Goal: Find specific page/section: Find specific page/section

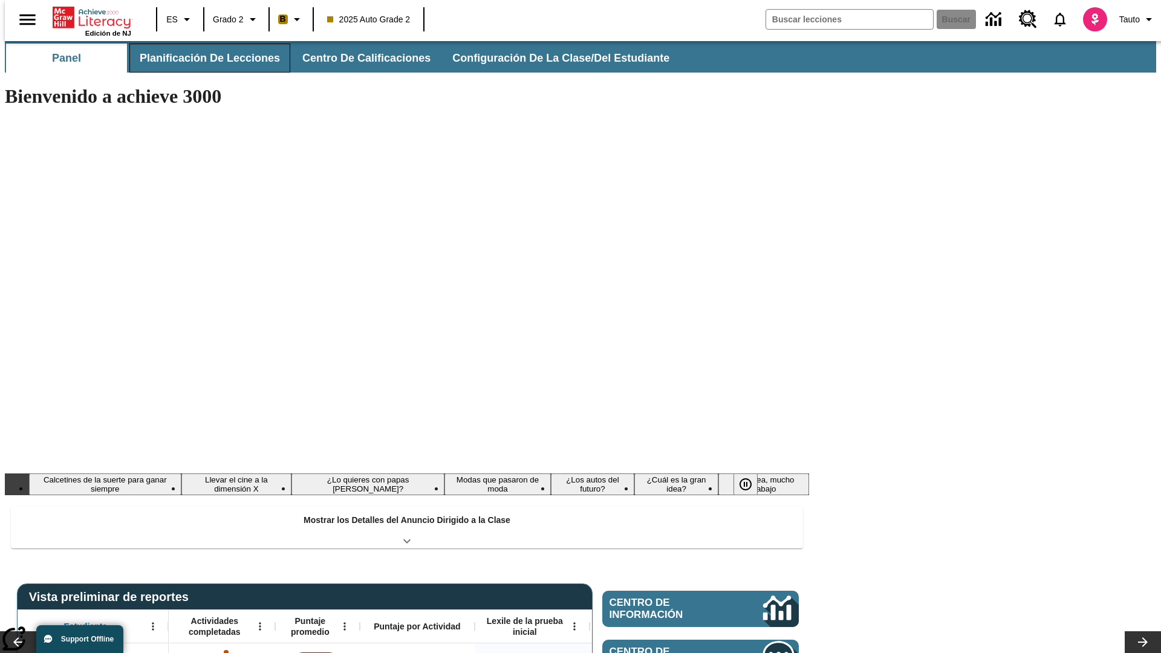
click at [203, 58] on button "Planificación de lecciones" at bounding box center [209, 58] width 161 height 29
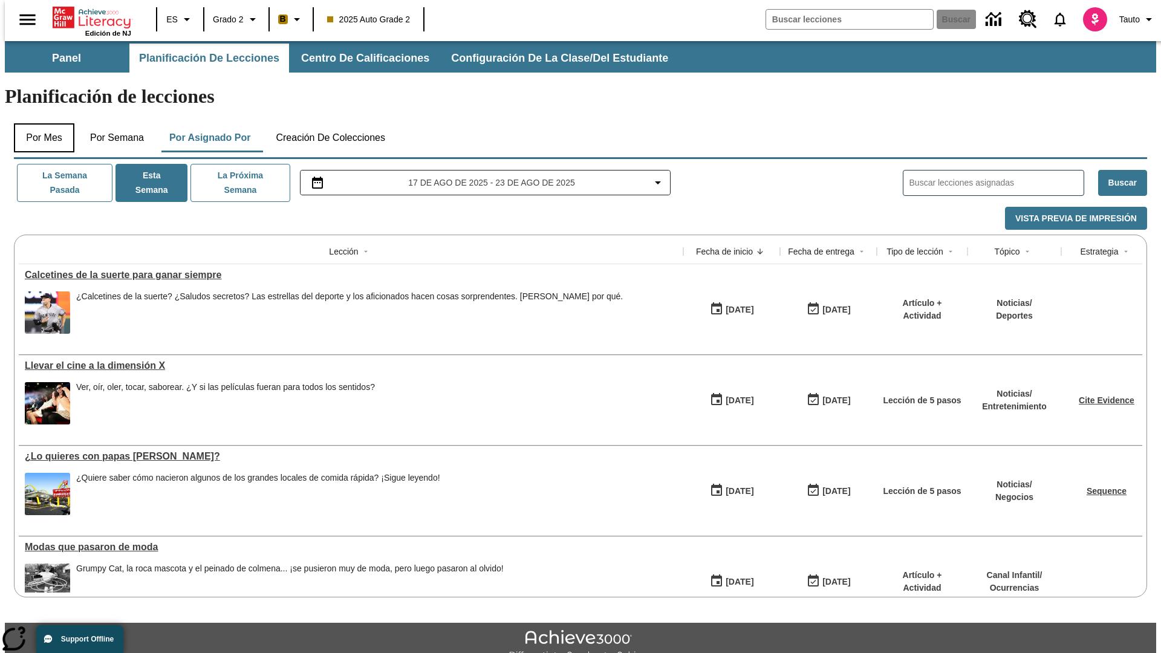
click at [39, 123] on button "Por mes" at bounding box center [44, 137] width 60 height 29
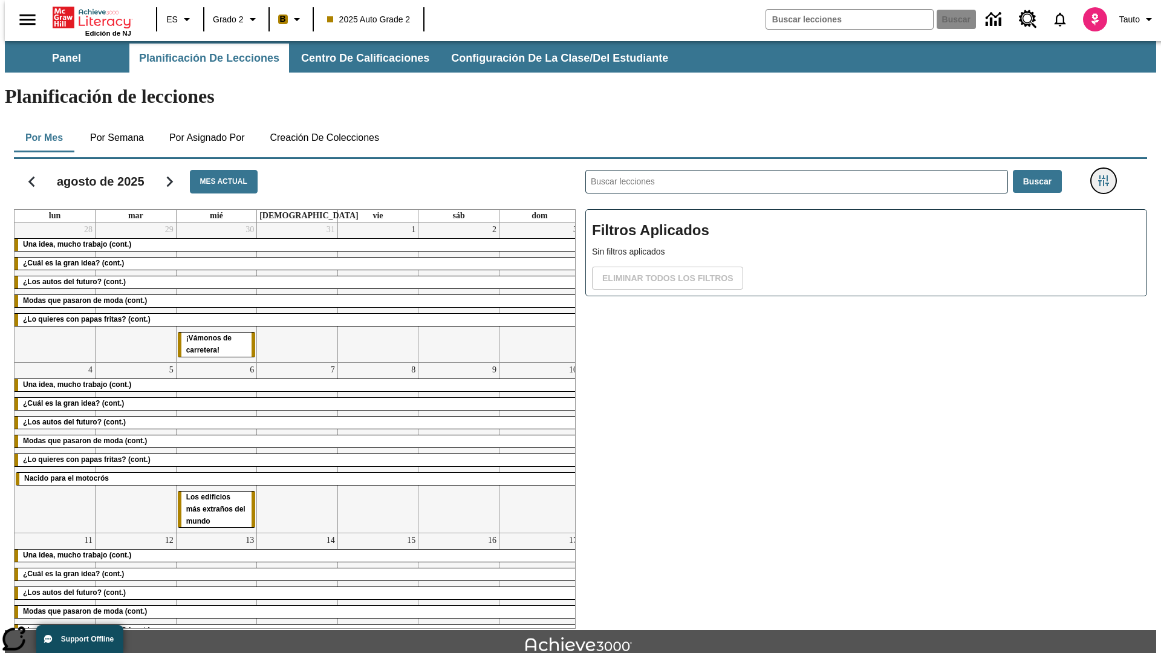
click at [1107, 175] on icon "Menú lateral de filtros" at bounding box center [1103, 180] width 11 height 11
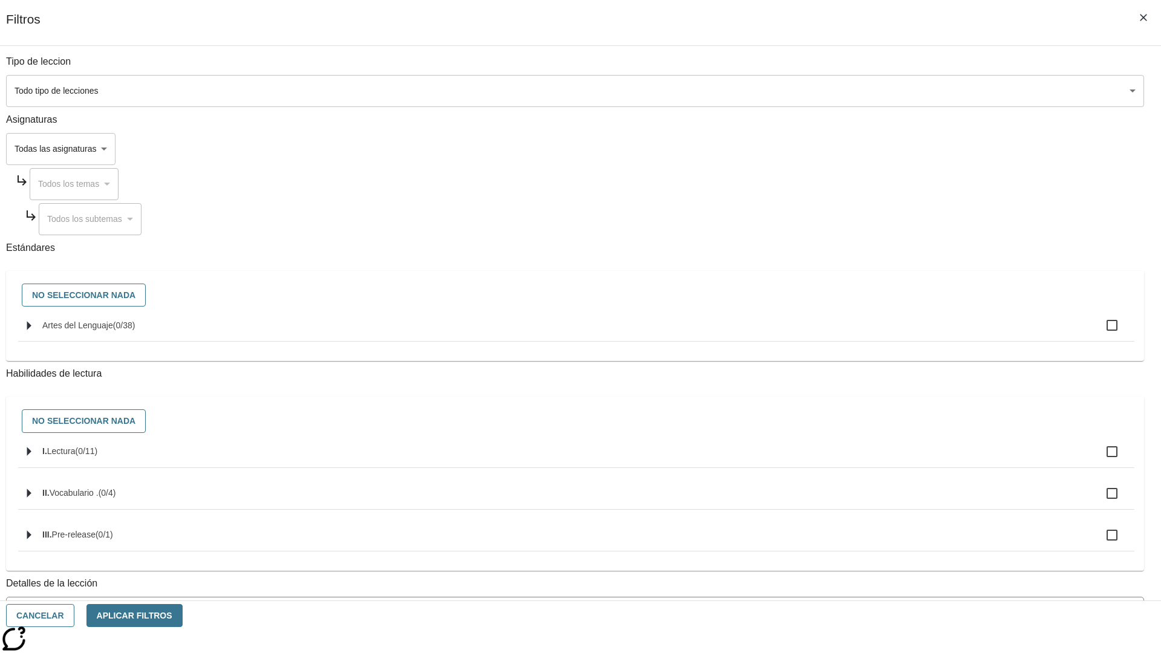
click at [871, 488] on body "Saltar al contenido principal Edición de NJ ES Grado 2 B 2025 Auto Grade 2 Busc…" at bounding box center [580, 374] width 1151 height 667
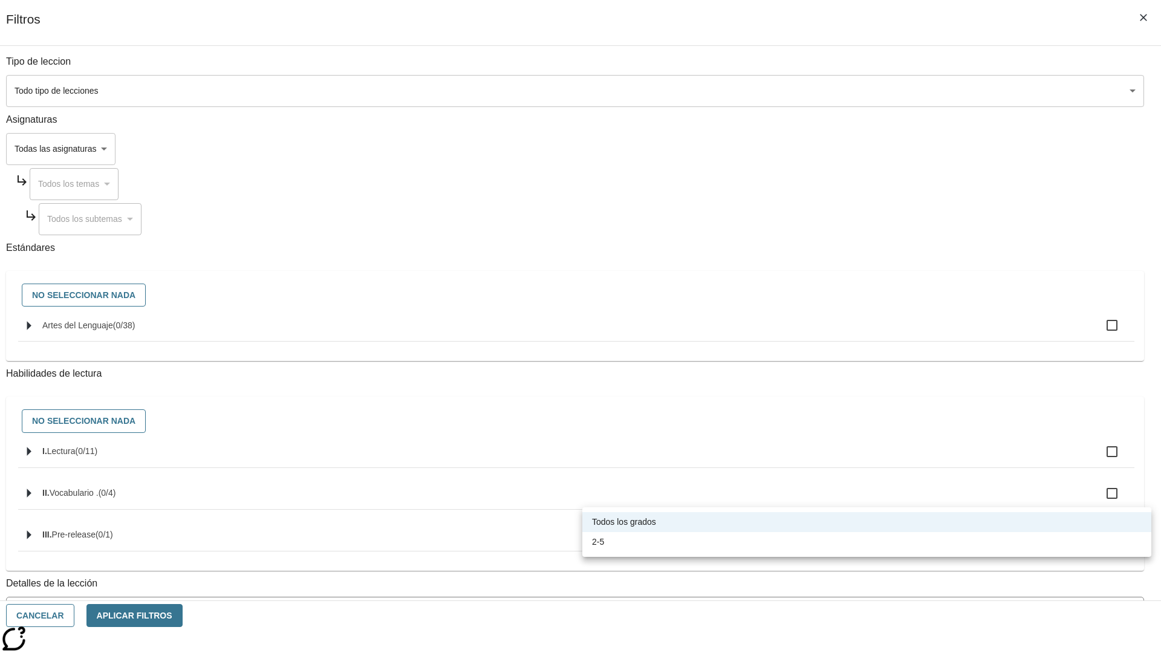
scroll to position [378, 0]
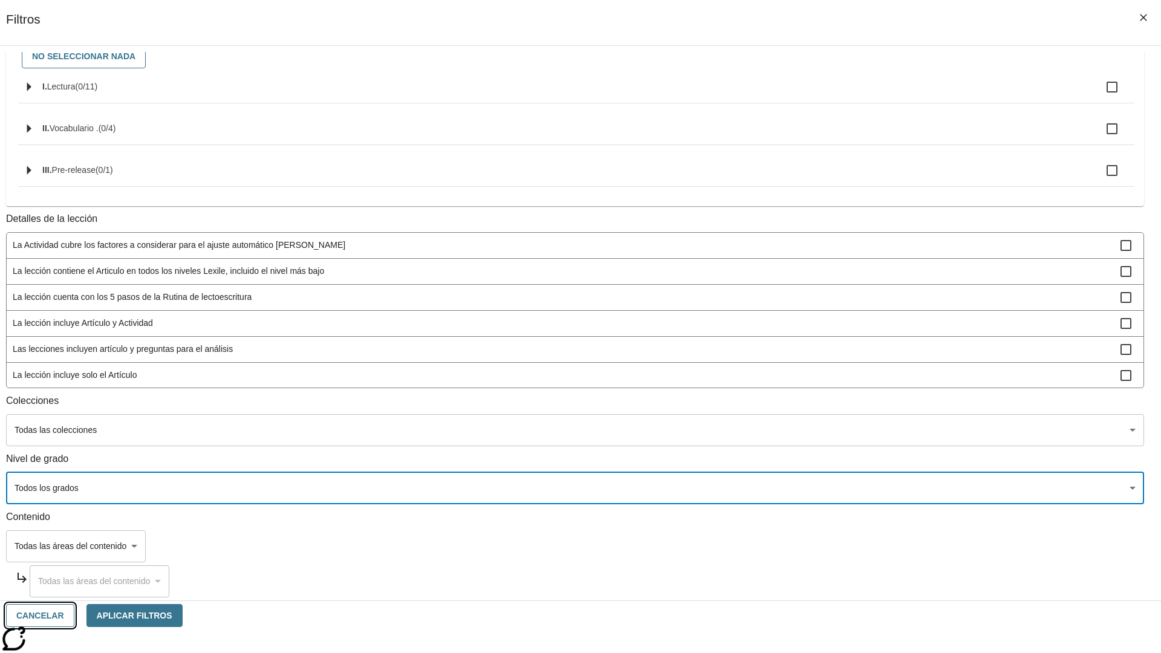
click at [74, 616] on button "Cancelar" at bounding box center [40, 616] width 68 height 24
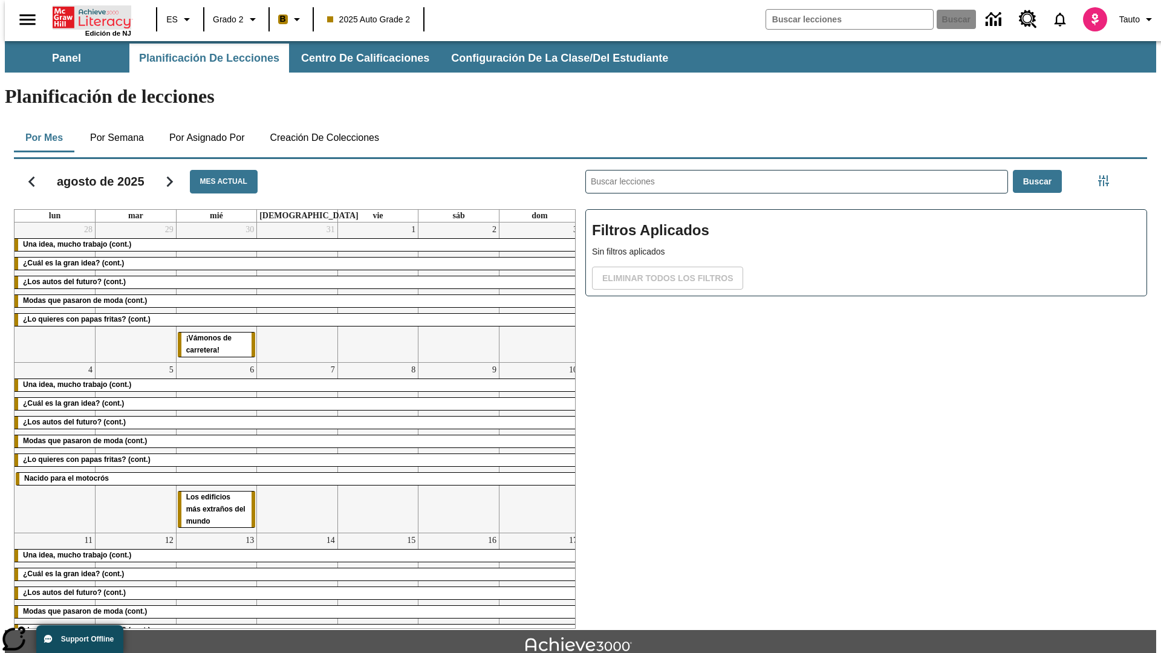
click at [87, 16] on icon "Portada" at bounding box center [93, 17] width 80 height 24
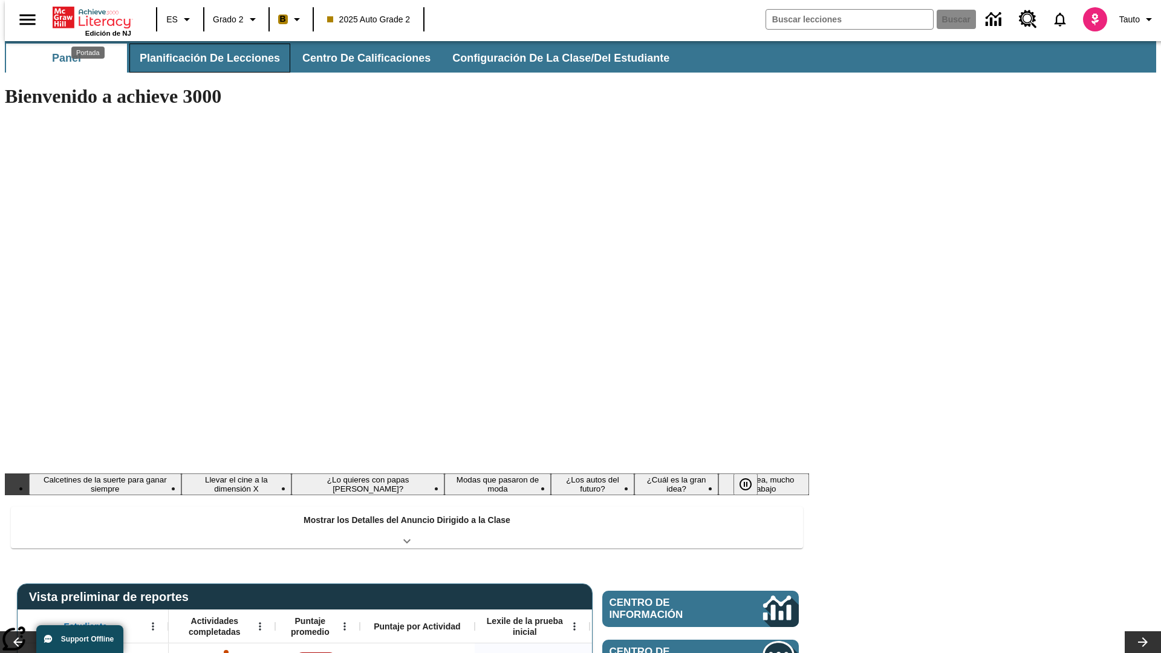
click at [203, 58] on button "Planificación de lecciones" at bounding box center [209, 58] width 161 height 29
